Goal: Task Accomplishment & Management: Manage account settings

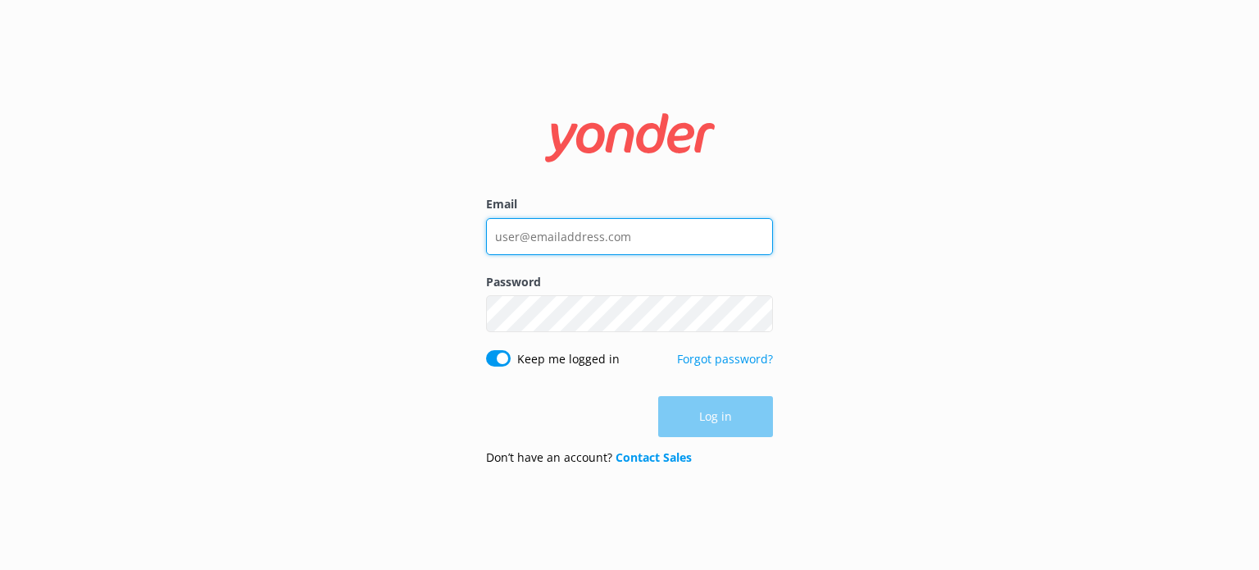
type input "[EMAIL_ADDRESS][DOMAIN_NAME]"
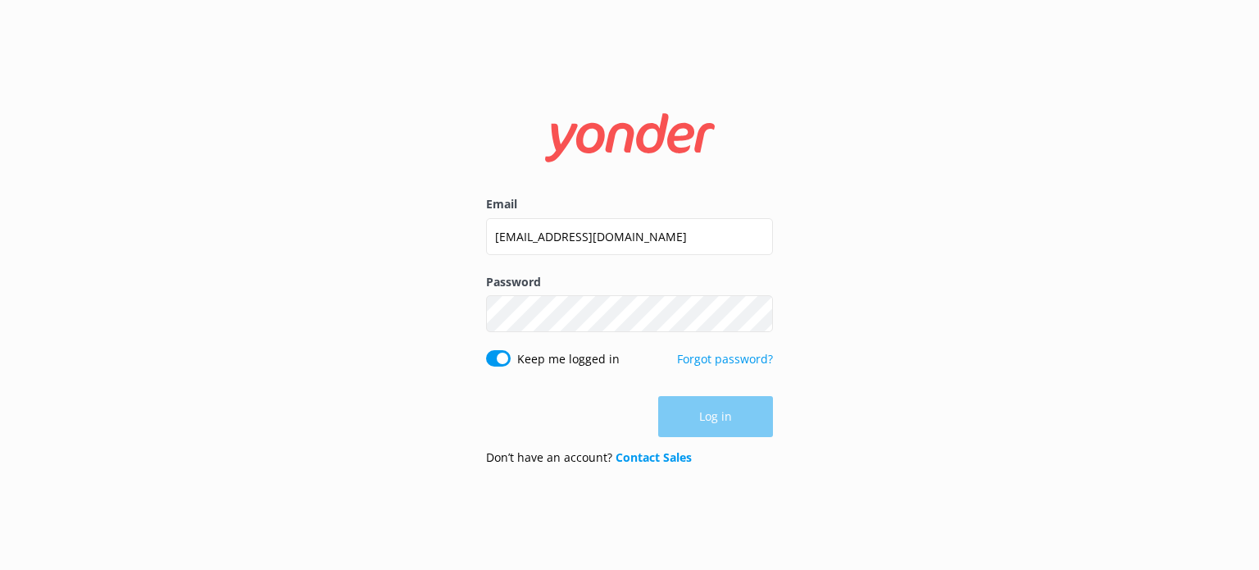
click at [721, 407] on div "Log in" at bounding box center [629, 416] width 287 height 41
click at [720, 402] on button "Log in" at bounding box center [715, 417] width 115 height 41
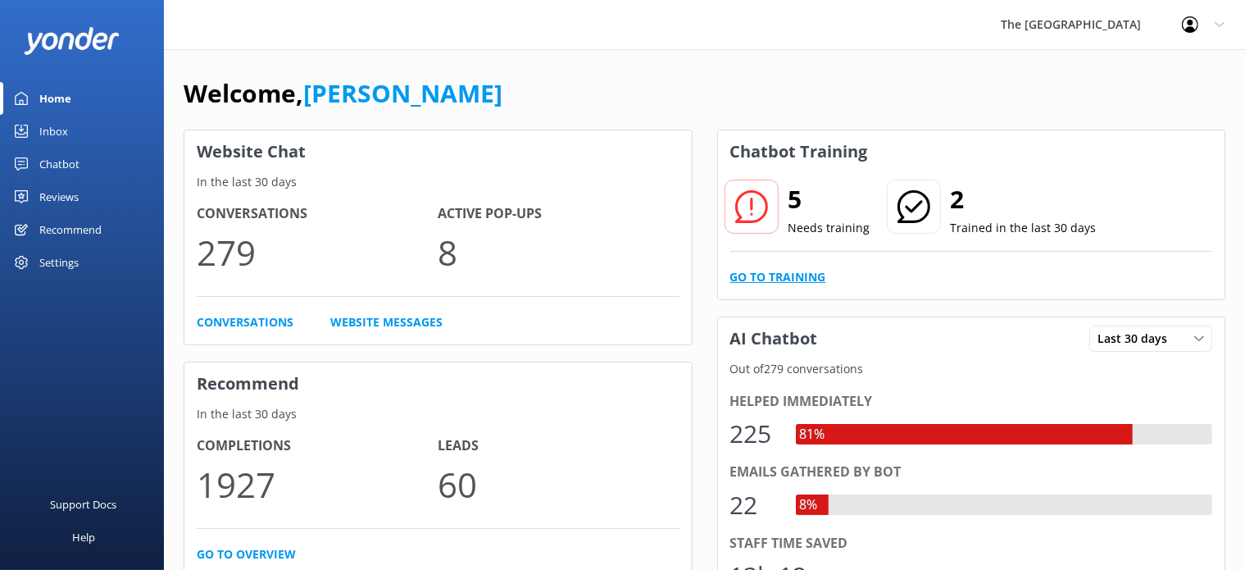
click at [797, 271] on link "Go to Training" at bounding box center [778, 277] width 96 height 18
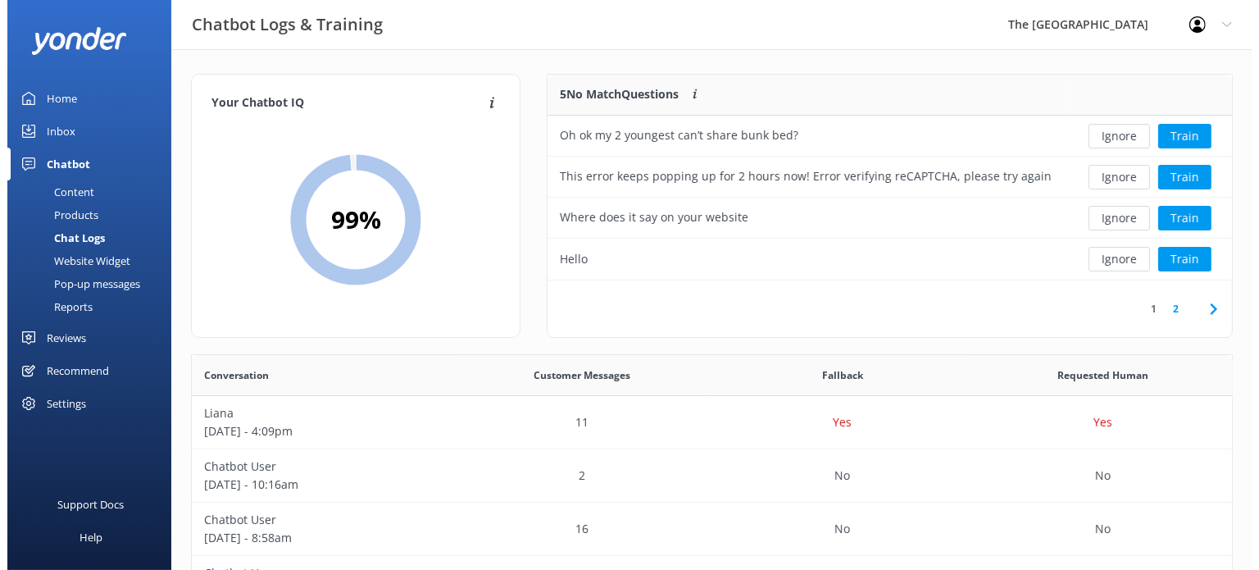
scroll to position [561, 1026]
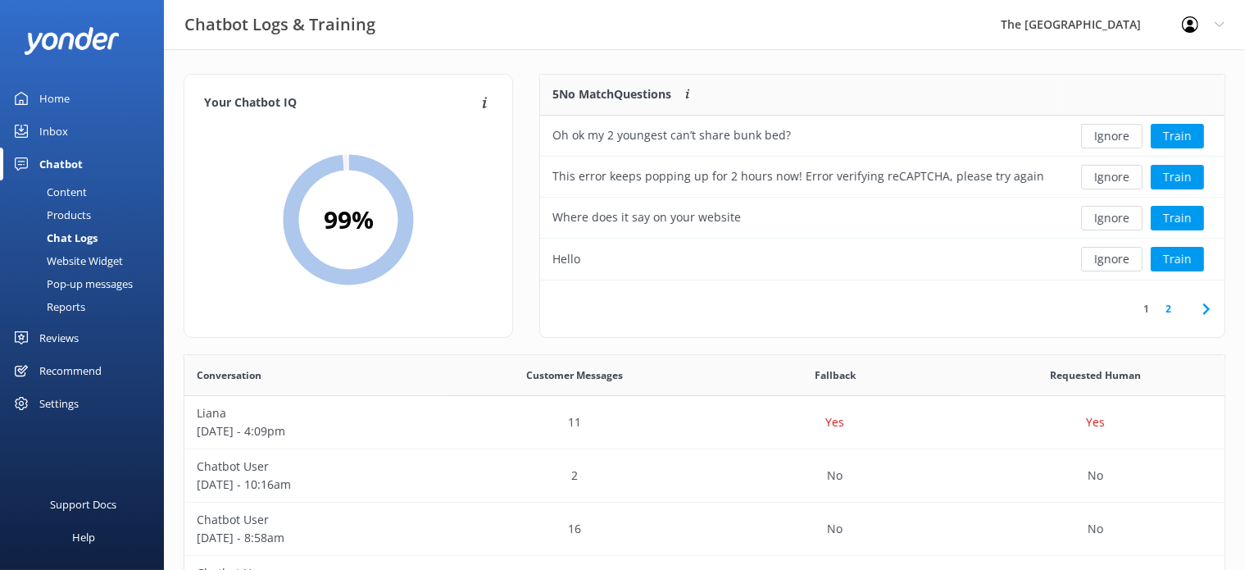
click at [84, 123] on link "Inbox" at bounding box center [82, 131] width 164 height 33
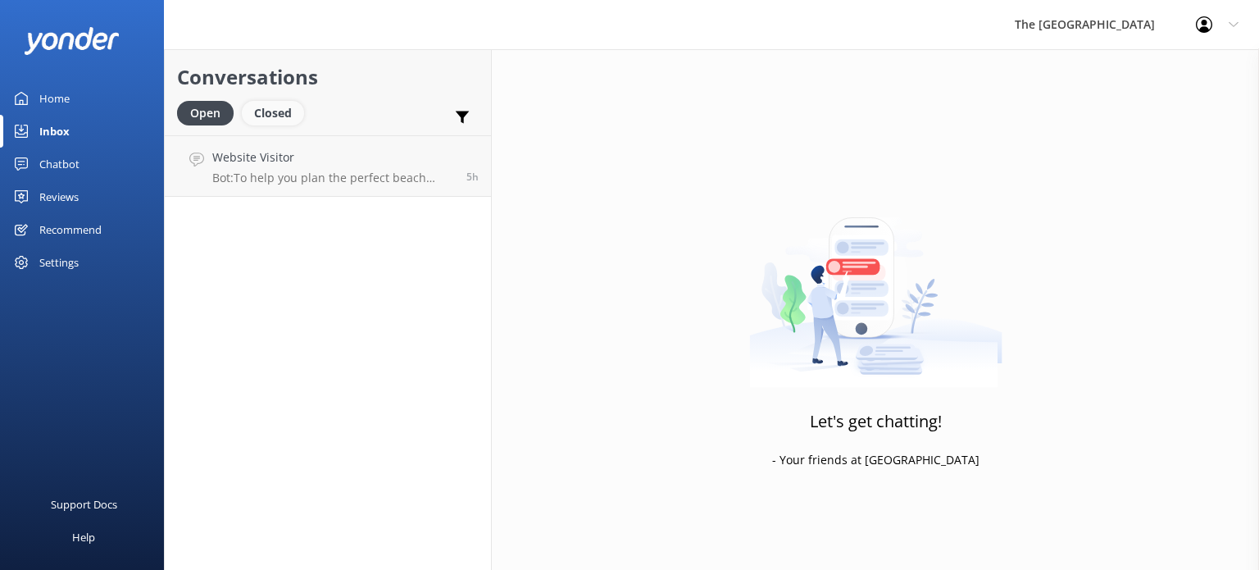
click at [257, 111] on div "Closed" at bounding box center [273, 113] width 62 height 25
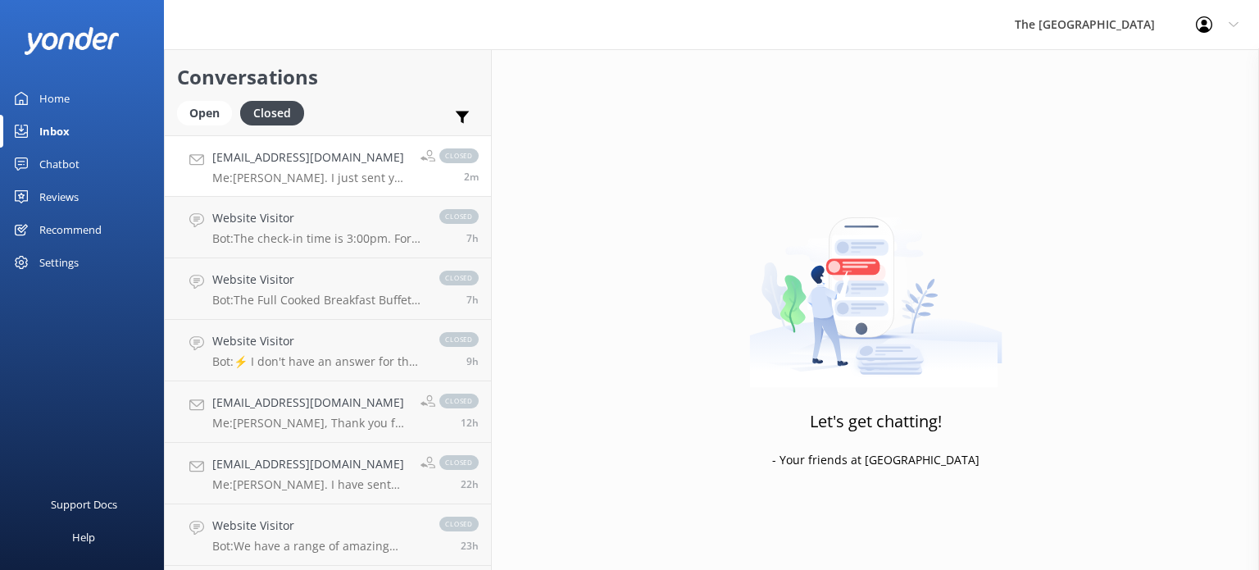
click at [257, 167] on div "liana.kepu@gmail.com Me: Kia Orana Liana. I just sent you an email. Kindly chec…" at bounding box center [310, 165] width 196 height 35
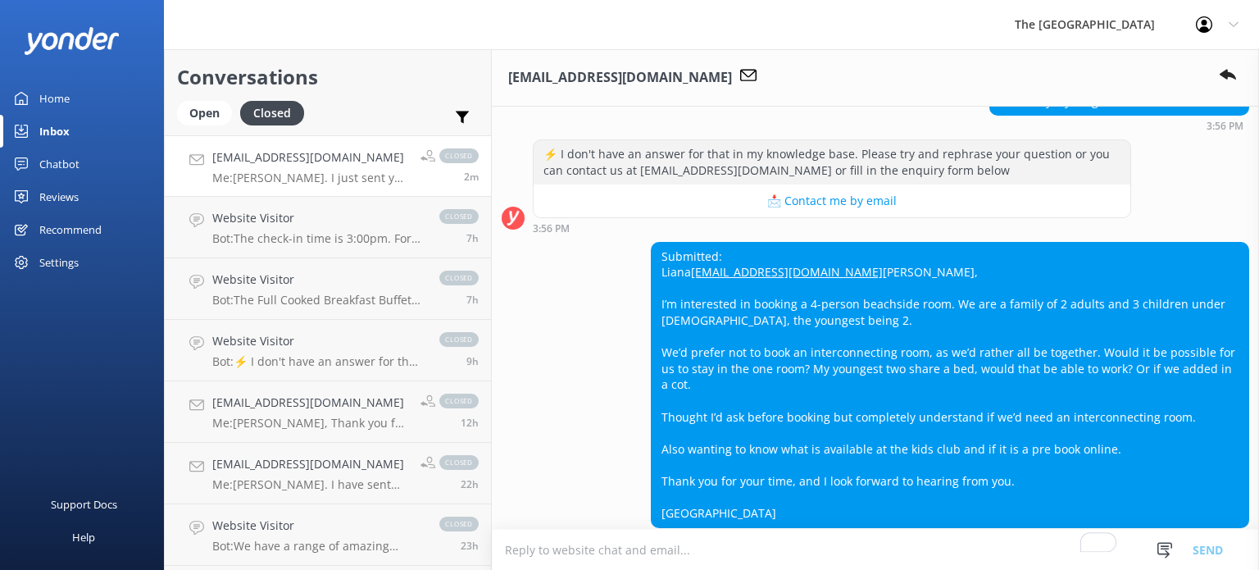
scroll to position [619, 0]
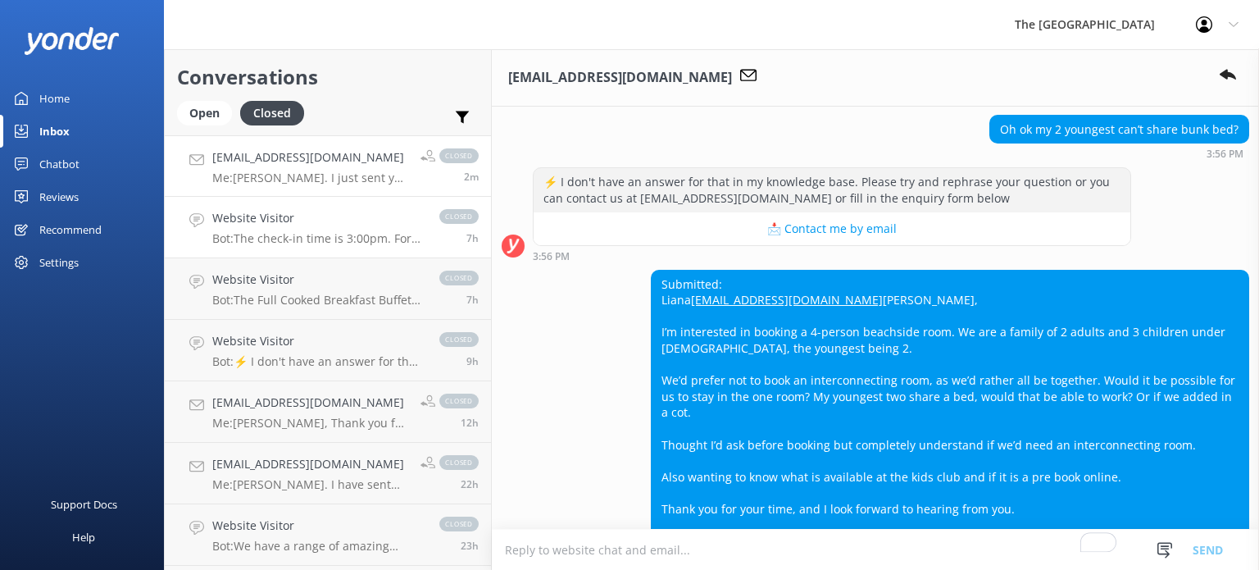
click at [274, 197] on link "Website Visitor Bot: The check-in time is 3:00pm. For early check-in from 6am o…" at bounding box center [328, 227] width 326 height 61
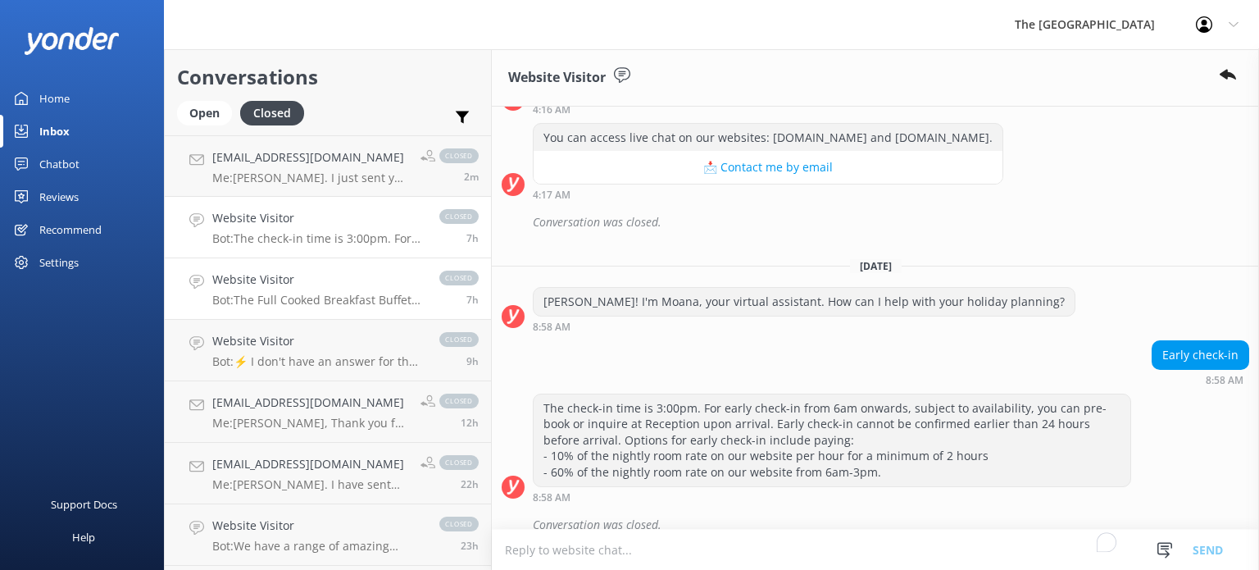
scroll to position [803, 0]
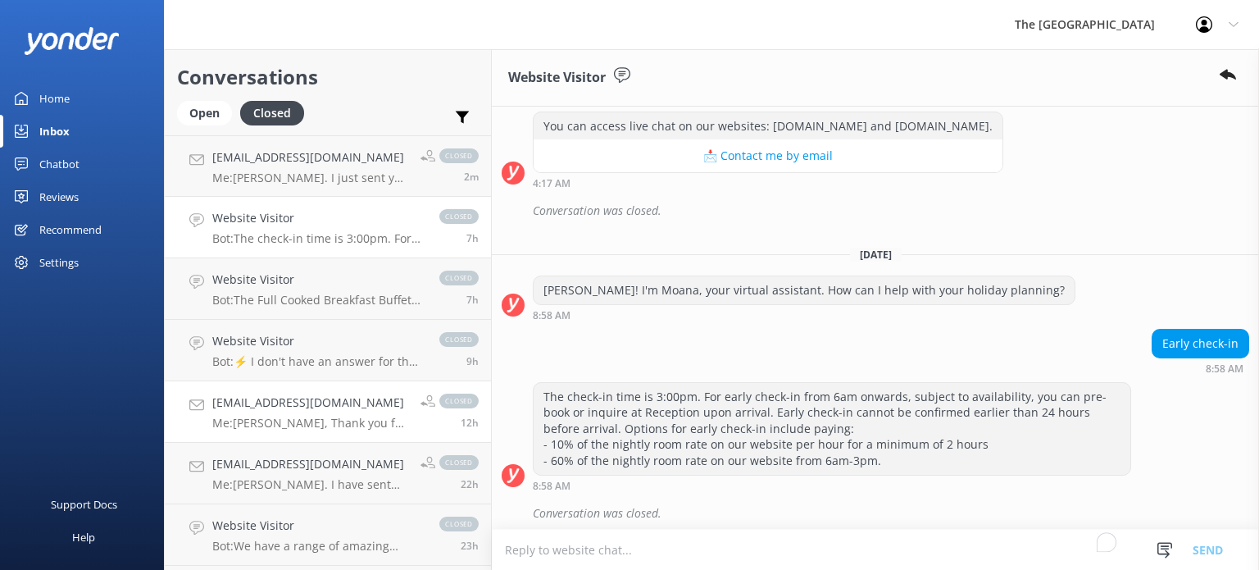
click at [302, 381] on link "dawne_q@hotmail.com Me: Kia Orana Dawne, Thank you for reaching out! My name is…" at bounding box center [328, 411] width 326 height 61
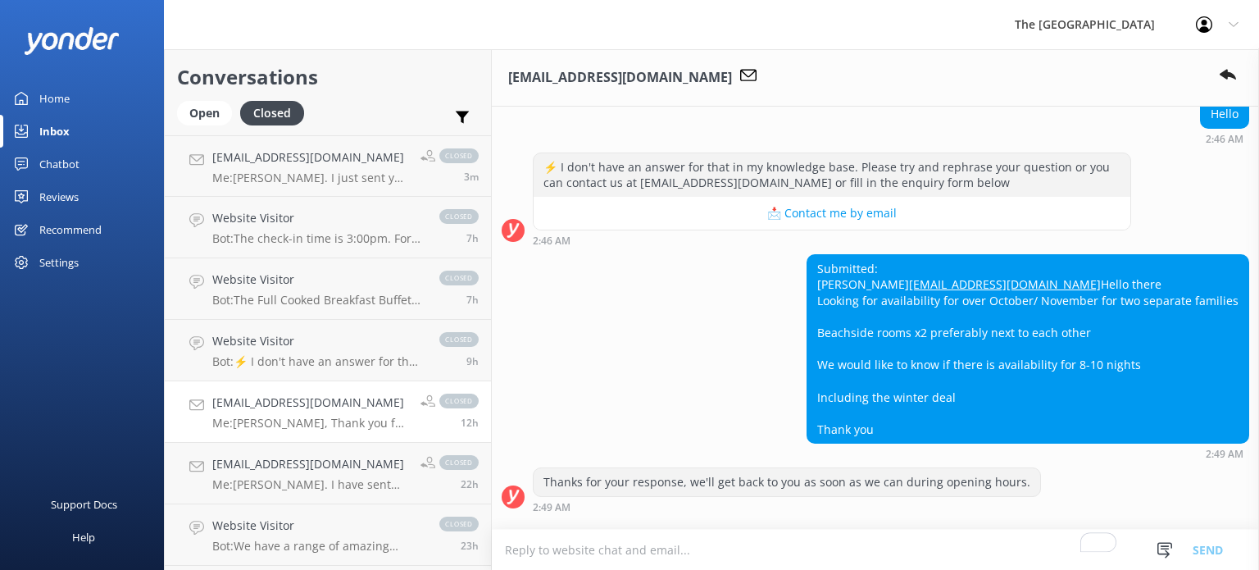
scroll to position [74, 0]
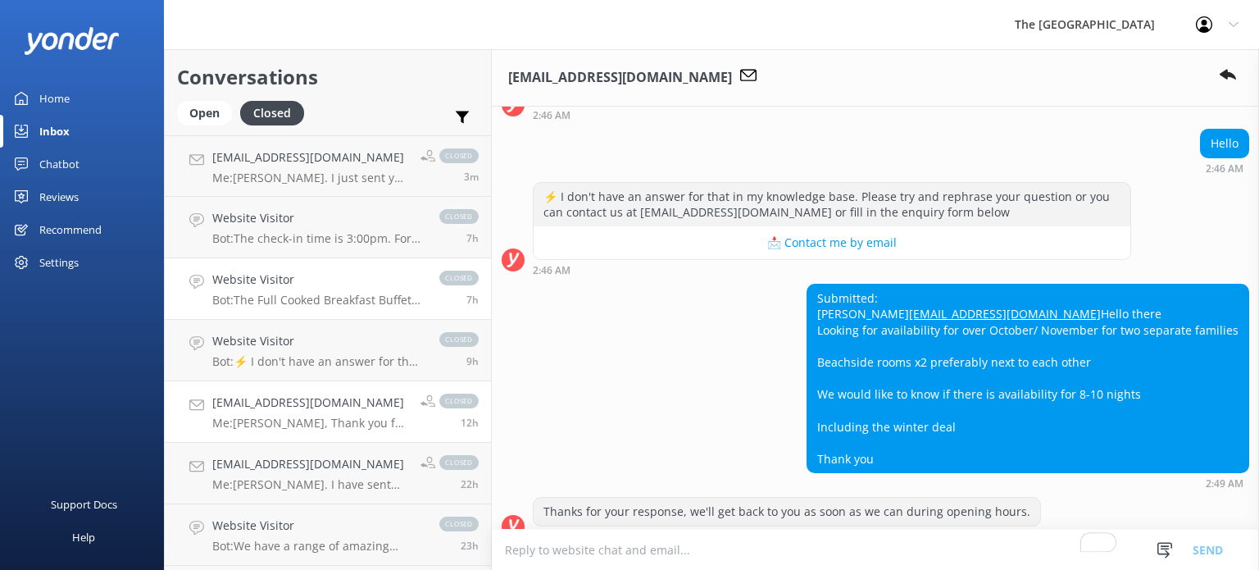
click at [304, 294] on p "Bot: The Full Cooked Breakfast Buffet for outside guests costs NZ$45 per adult …" at bounding box center [317, 300] width 211 height 15
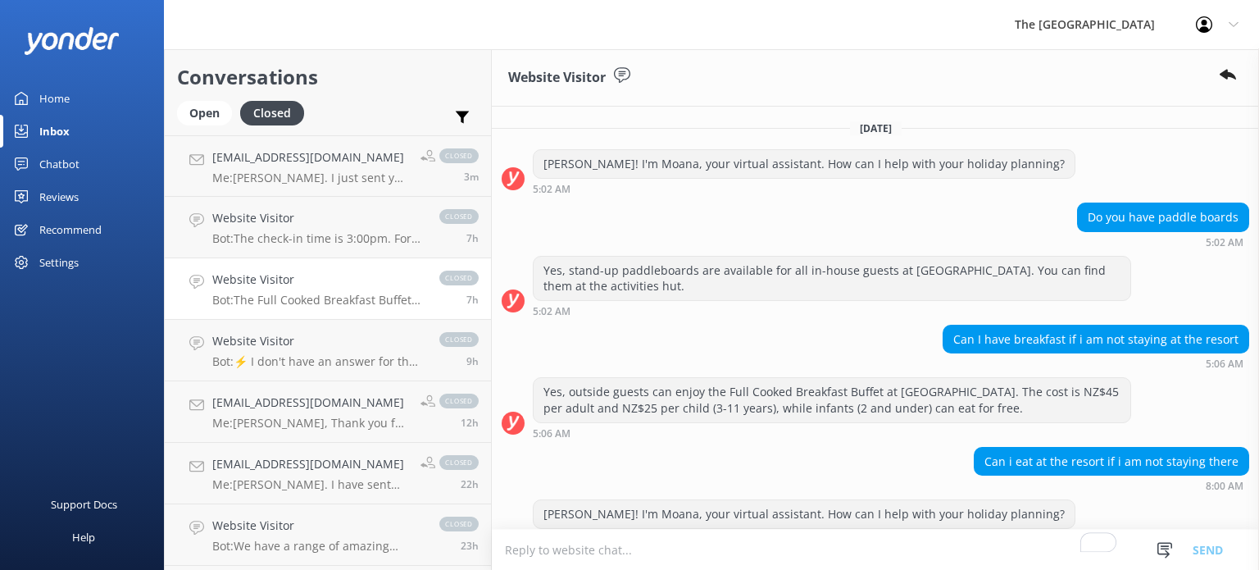
click at [62, 154] on div "Chatbot" at bounding box center [59, 164] width 40 height 33
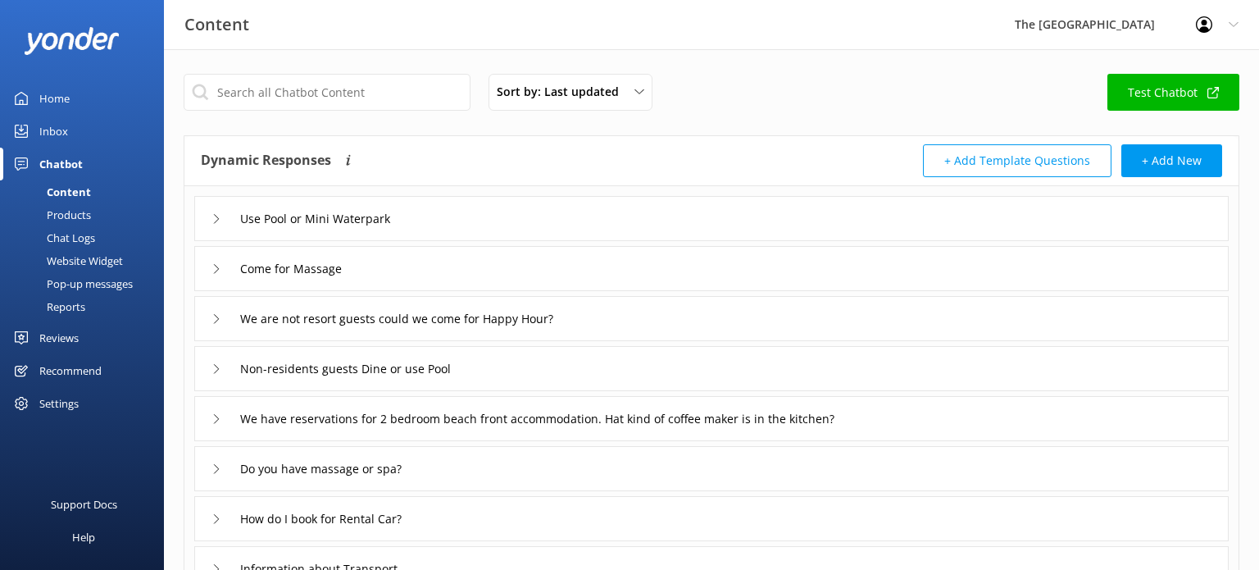
click at [79, 245] on div "Chat Logs" at bounding box center [52, 237] width 85 height 23
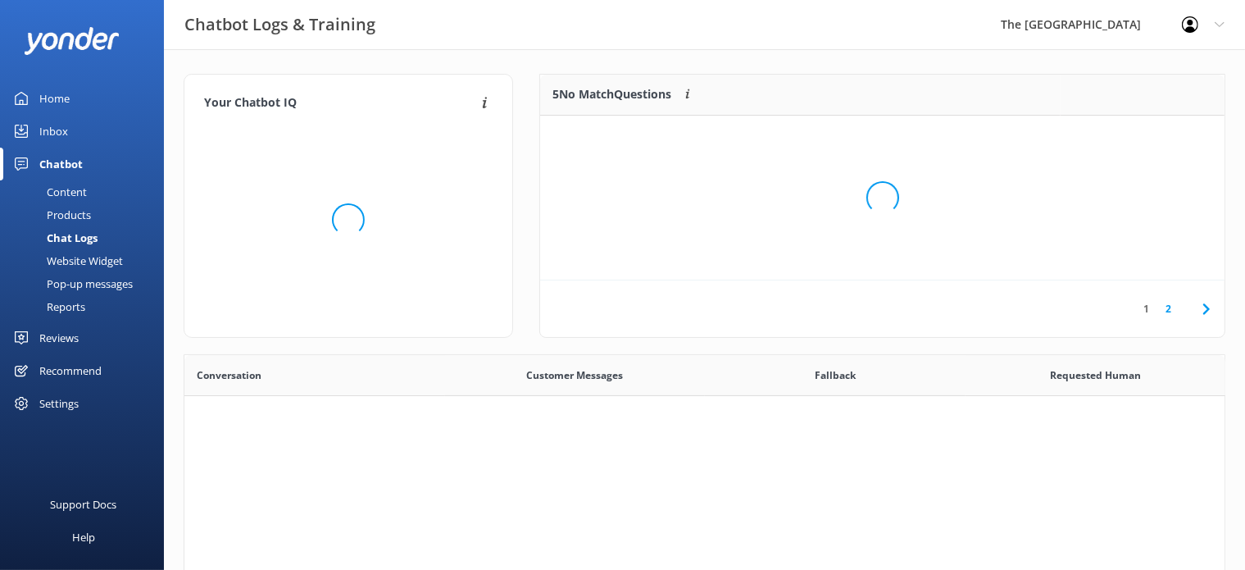
scroll to position [561, 1026]
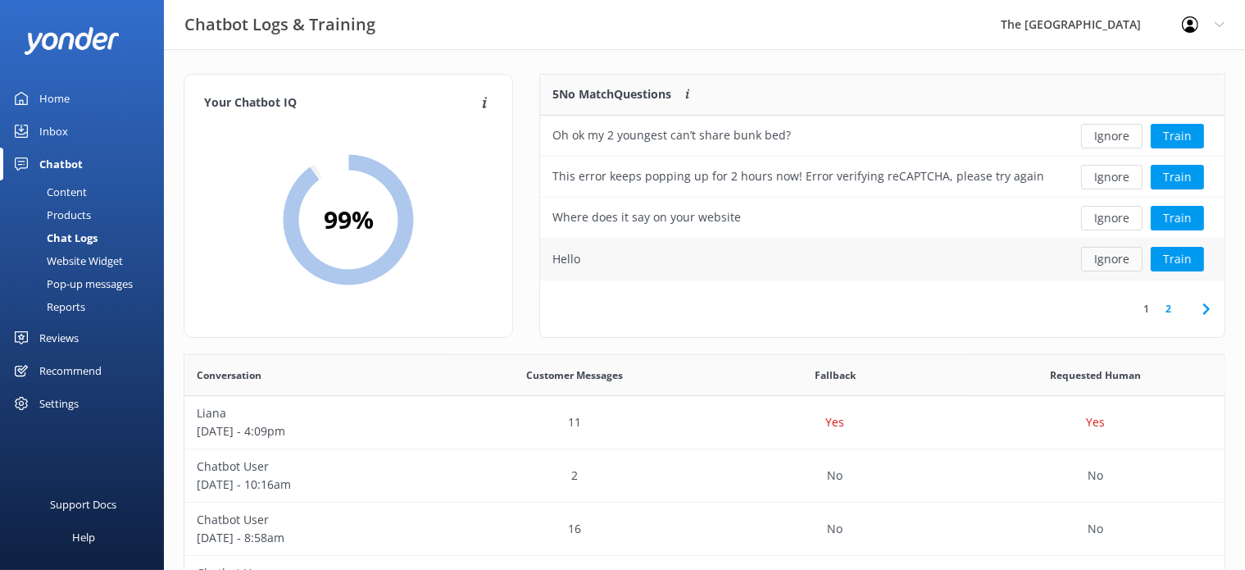
click at [1111, 261] on button "Ignore" at bounding box center [1111, 259] width 61 height 25
click at [1121, 263] on button "Ignore" at bounding box center [1111, 259] width 61 height 25
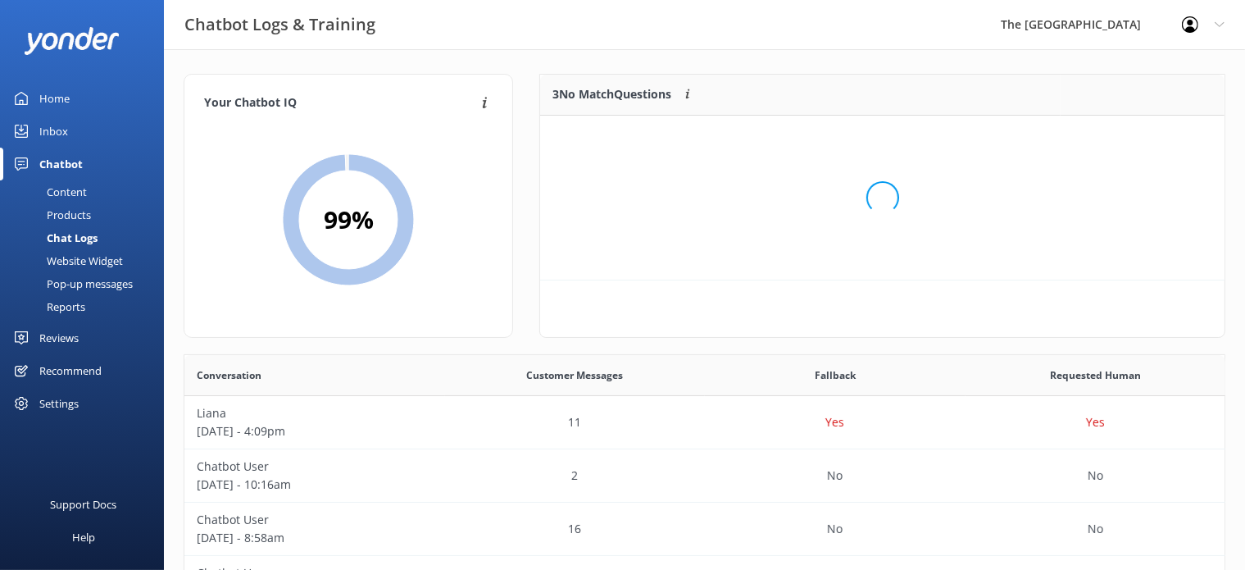
scroll to position [15, 14]
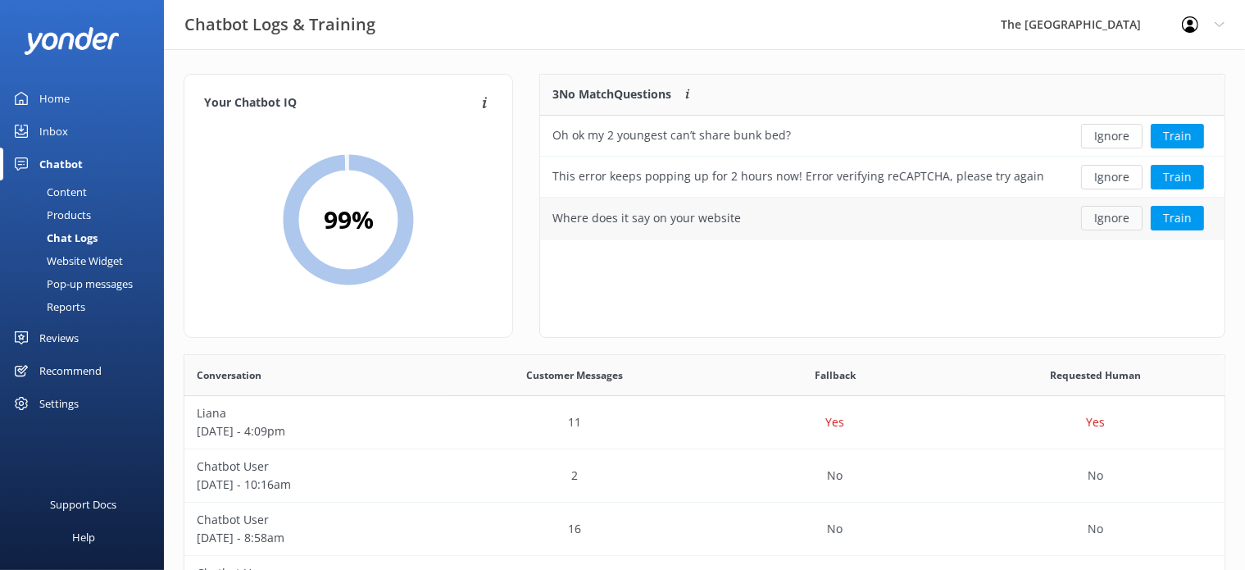
click at [1113, 217] on button "Ignore" at bounding box center [1111, 218] width 61 height 25
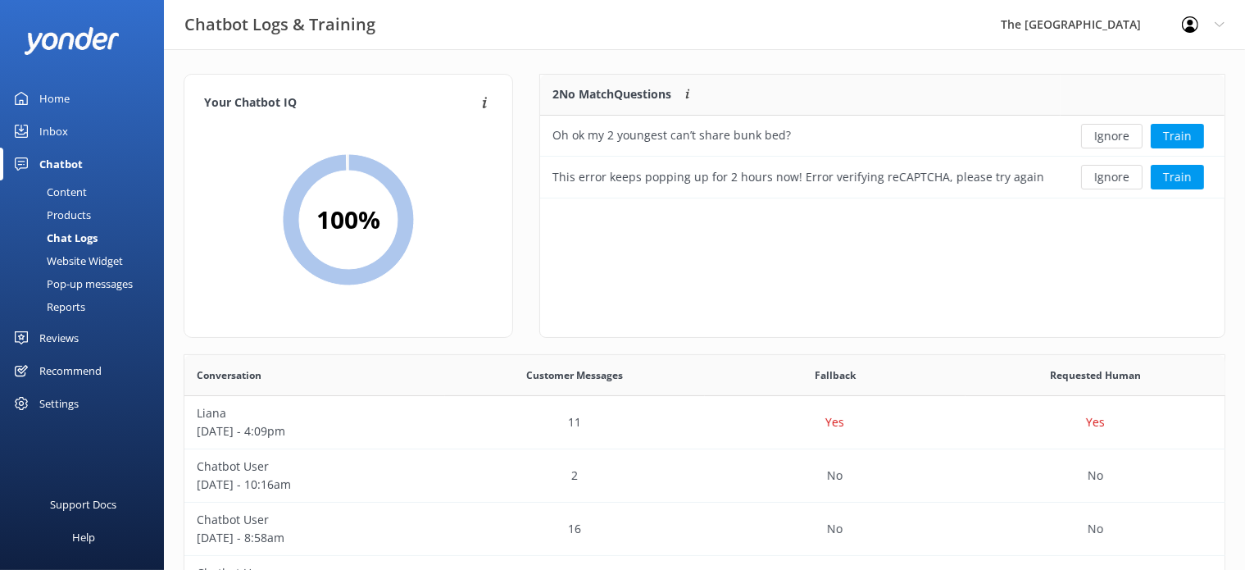
scroll to position [109, 670]
click at [1105, 179] on button "Ignore" at bounding box center [1111, 177] width 61 height 25
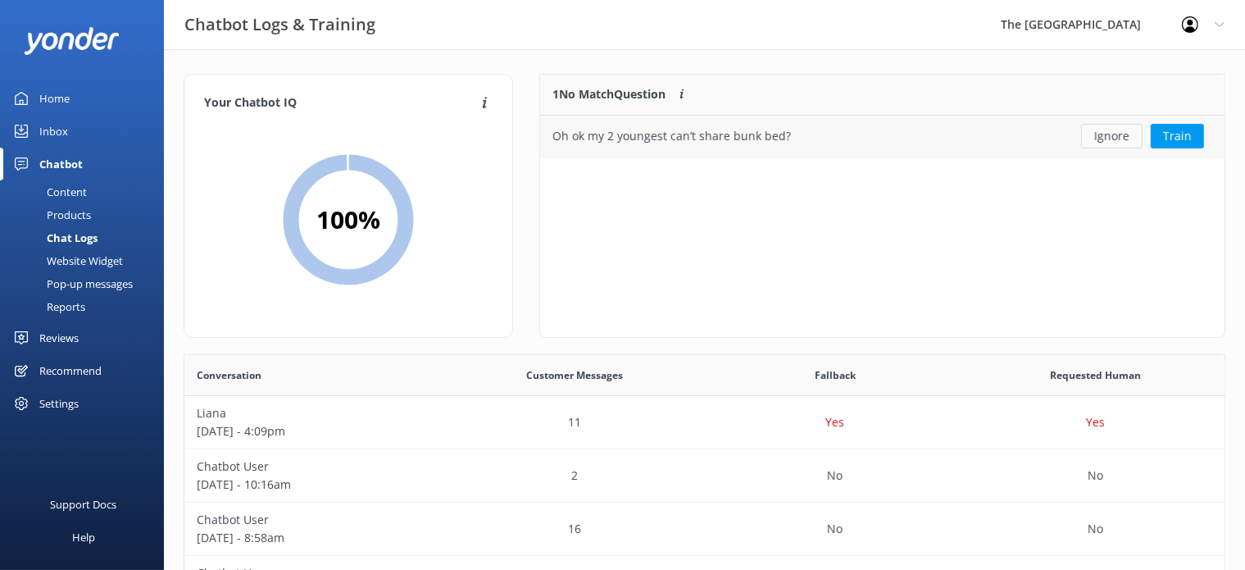
scroll to position [69, 670]
click at [1097, 134] on button "Ignore" at bounding box center [1111, 136] width 61 height 25
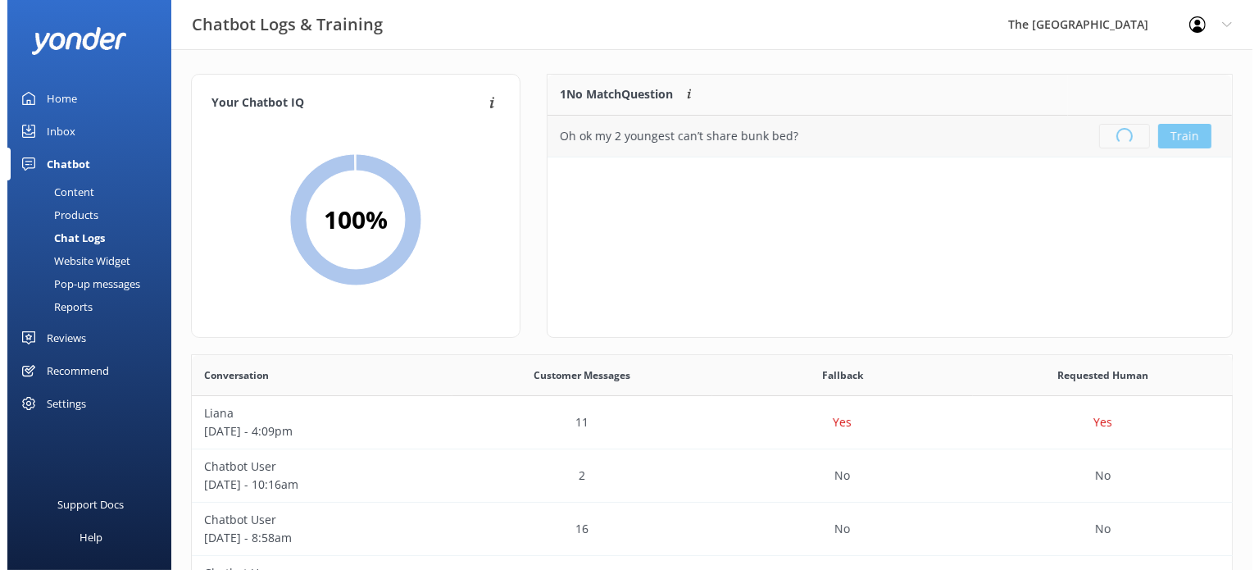
scroll to position [190, 670]
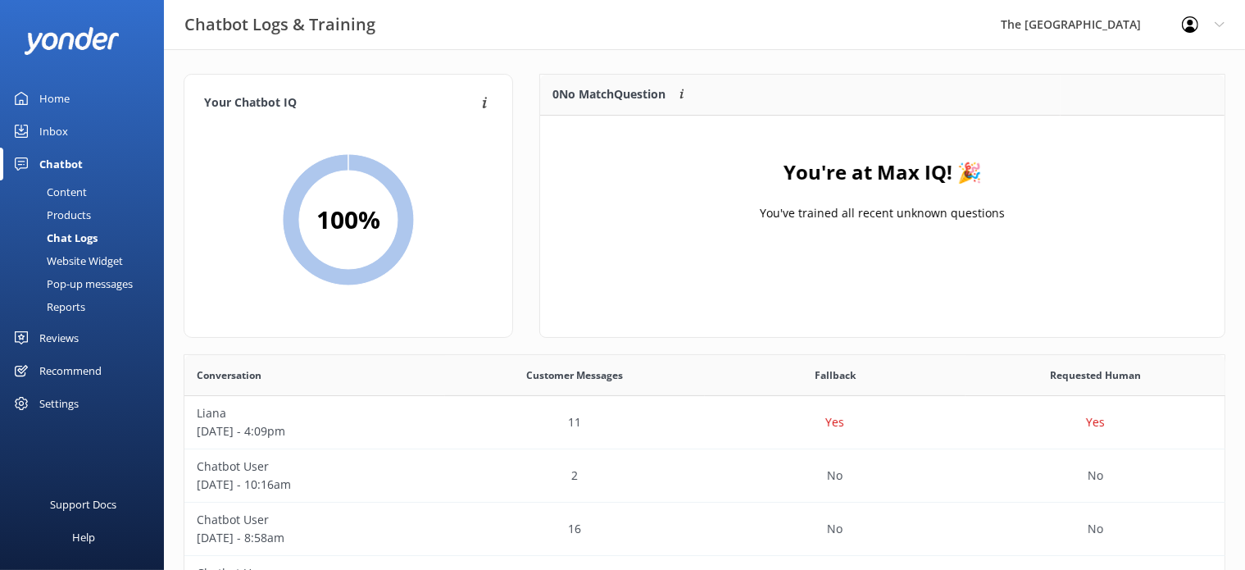
click at [62, 126] on div "Inbox" at bounding box center [53, 131] width 29 height 33
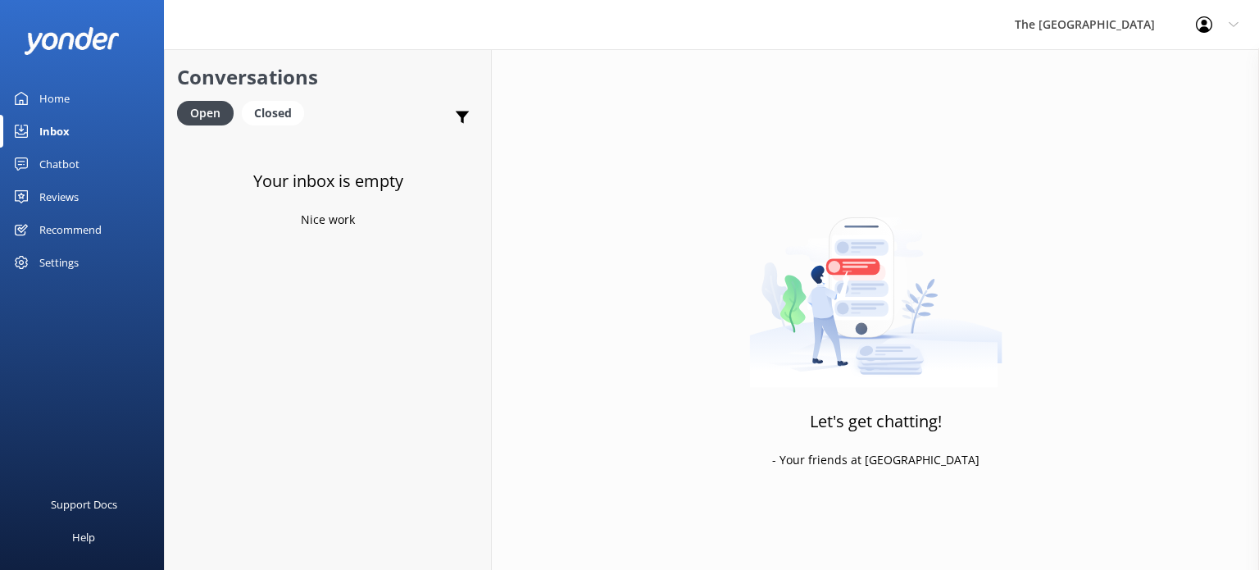
click at [60, 135] on div "Inbox" at bounding box center [54, 131] width 30 height 33
